Goal: Task Accomplishment & Management: Use online tool/utility

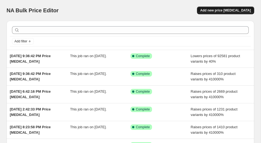
click at [220, 13] on button "Add new price change job" at bounding box center [225, 11] width 57 height 8
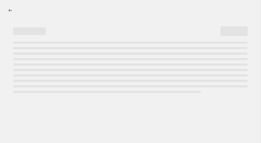
select select "percentage"
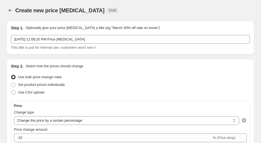
scroll to position [44, 0]
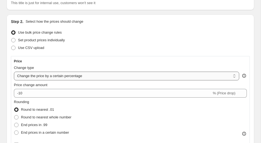
click at [40, 77] on select "Change the price to a certain amount Change the price by a certain amount Chang…" at bounding box center [126, 75] width 225 height 9
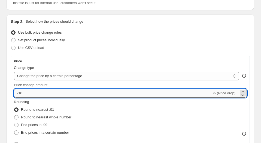
click at [25, 92] on input "-10" at bounding box center [113, 93] width 198 height 9
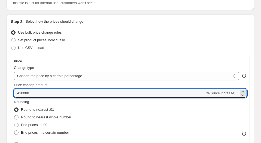
type input "410000"
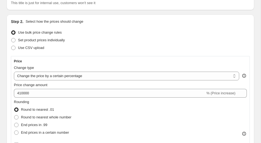
click at [10, 101] on div "Step 2. Select how the prices should change Use bulk price change rules Set pro…" at bounding box center [131, 143] width 248 height 258
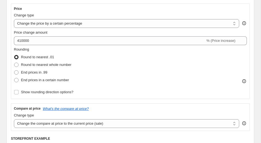
scroll to position [116, 0]
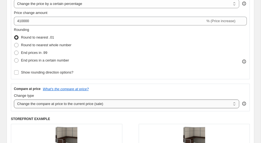
click at [35, 104] on select "Change the compare at price to the current price (sale) Change the compare at p…" at bounding box center [126, 103] width 225 height 9
select select "remove"
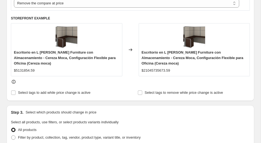
scroll to position [261, 0]
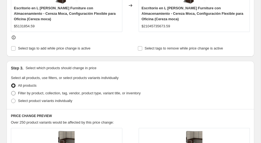
click at [19, 91] on span "Filter by product, collection, tag, vendor, product type, variant title, or inv…" at bounding box center [79, 93] width 123 height 4
click at [11, 91] on input "Filter by product, collection, tag, vendor, product type, variant title, or inv…" at bounding box center [11, 91] width 0 height 0
radio input "true"
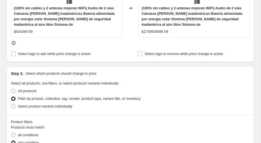
scroll to position [327, 0]
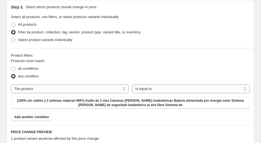
click at [117, 93] on div "The product The product's collection The product's tag The product's vendor The…" at bounding box center [130, 96] width 239 height 24
click at [112, 88] on select "The product The product's collection The product's tag The product's vendor The…" at bounding box center [70, 88] width 118 height 9
select select "collection"
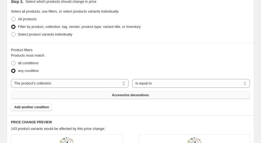
click at [126, 99] on button "Accesorios decorativos" at bounding box center [130, 95] width 239 height 8
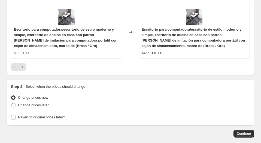
scroll to position [711, 0]
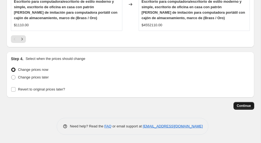
click at [243, 102] on button "Continue" at bounding box center [244, 106] width 21 height 8
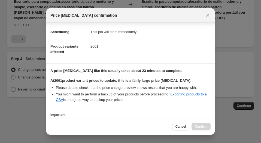
scroll to position [83, 0]
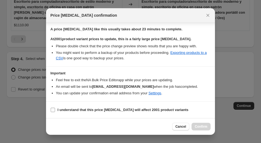
click at [94, 108] on b "I understand that this price change job will affect 2001 product variants" at bounding box center [123, 109] width 131 height 4
click at [55, 108] on input "I understand that this price change job will affect 2001 product variants" at bounding box center [53, 109] width 4 height 4
checkbox input "true"
click at [203, 127] on span "Confirm" at bounding box center [201, 126] width 13 height 4
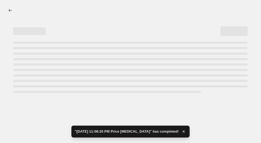
select select "percentage"
select select "remove"
select select "collection"
